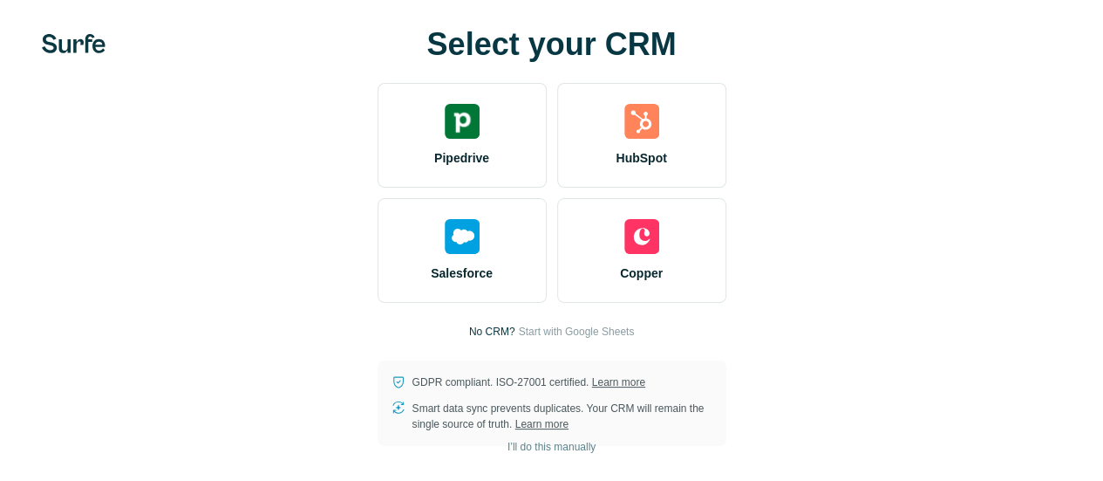
scroll to position [21, 0]
click at [518, 327] on span "Start with Google Sheets" at bounding box center [576, 332] width 116 height 16
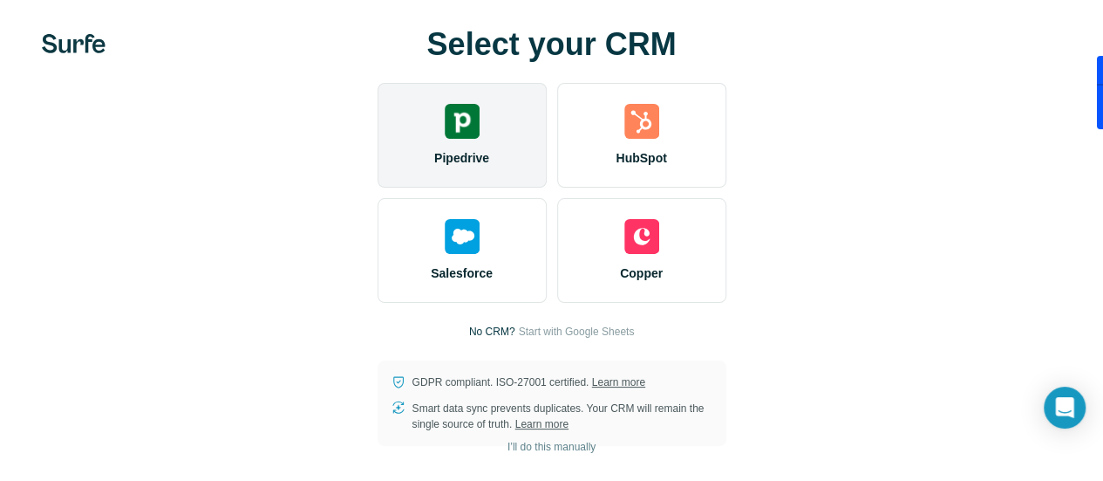
click at [445, 139] on img at bounding box center [462, 121] width 35 height 35
